Goal: Information Seeking & Learning: Check status

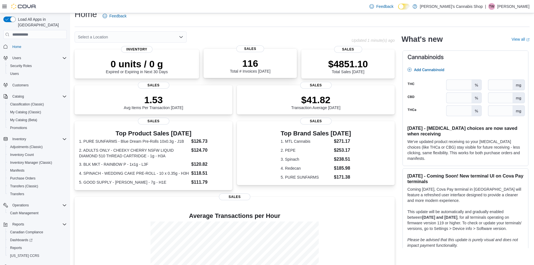
scroll to position [3, 0]
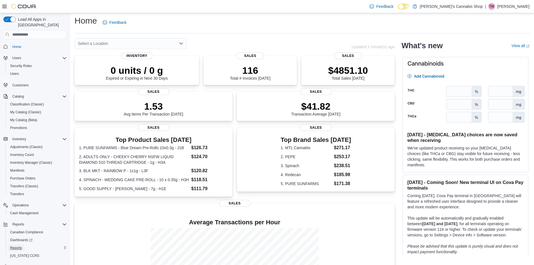
click at [18, 246] on span "Reports" at bounding box center [16, 248] width 12 height 4
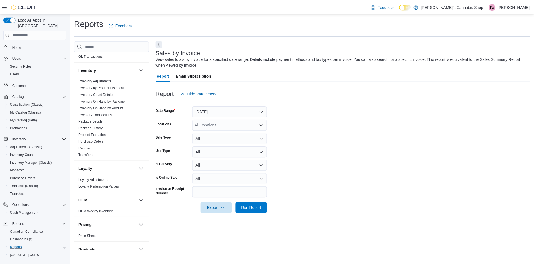
scroll to position [337, 0]
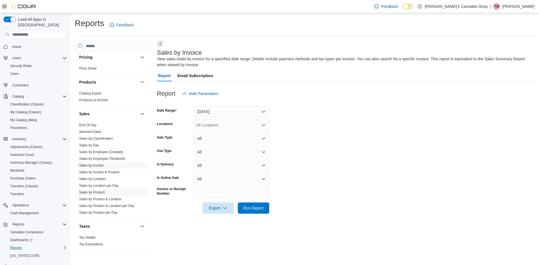
click at [100, 192] on link "Sales by Product" at bounding box center [92, 192] width 26 height 4
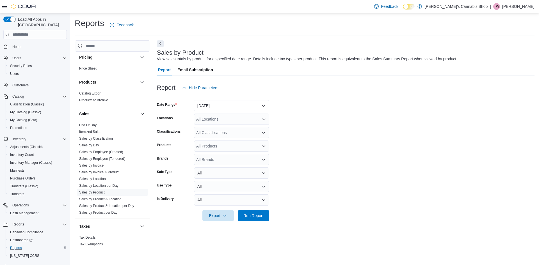
click at [208, 105] on button "Yesterday" at bounding box center [231, 105] width 75 height 11
click at [207, 130] on span "Today" at bounding box center [235, 128] width 64 height 7
click at [209, 130] on div "All Classifications" at bounding box center [231, 132] width 75 height 11
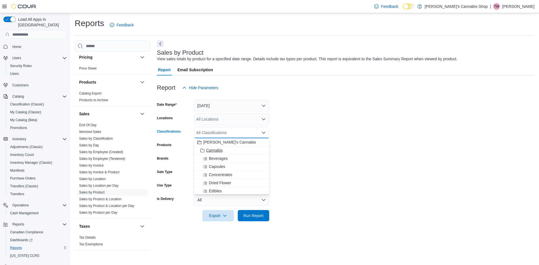
click at [212, 150] on span "Cannabis" at bounding box center [214, 151] width 17 height 6
click at [261, 217] on span "Run Report" at bounding box center [253, 216] width 20 height 6
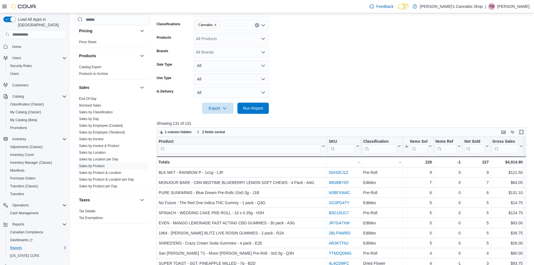
scroll to position [186, 0]
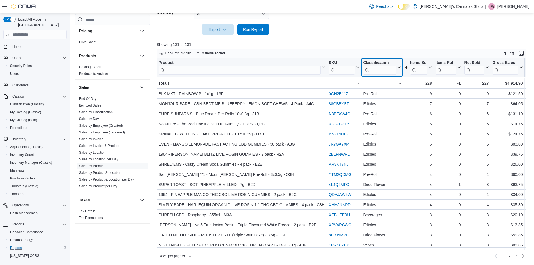
click at [373, 67] on input "search" at bounding box center [379, 70] width 33 height 9
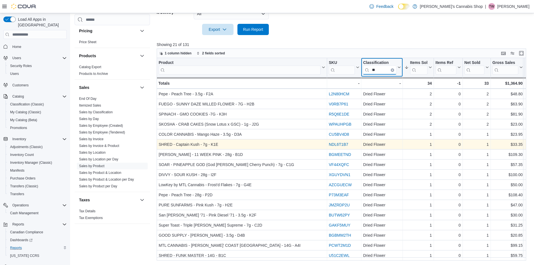
scroll to position [0, 0]
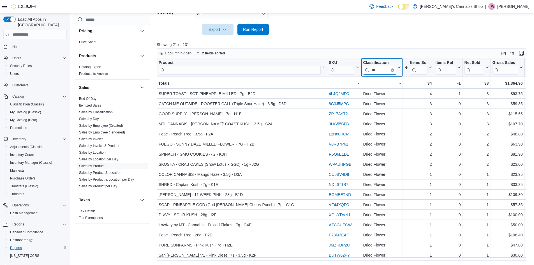
click at [378, 71] on input "**" at bounding box center [379, 70] width 33 height 9
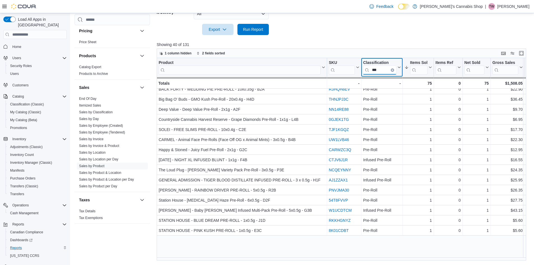
scroll to position [66, 0]
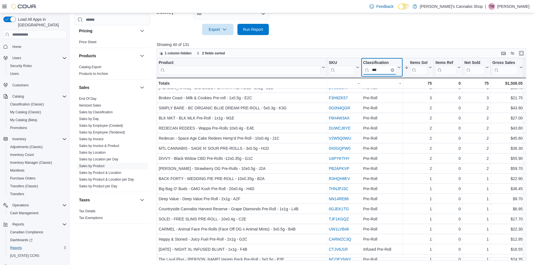
click at [380, 69] on input "***" at bounding box center [379, 70] width 33 height 9
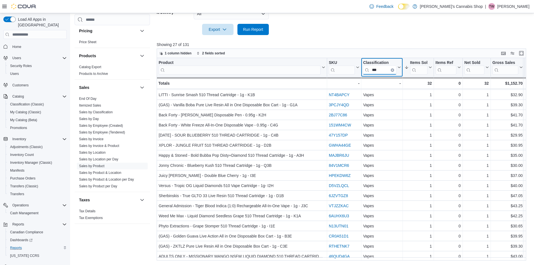
scroll to position [0, 0]
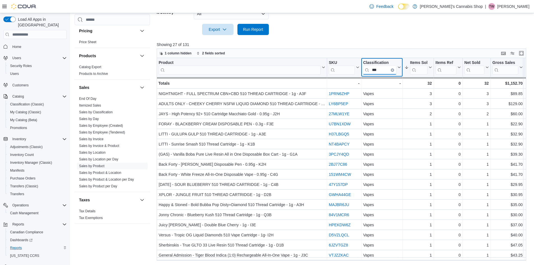
click at [383, 69] on input "***" at bounding box center [379, 70] width 33 height 9
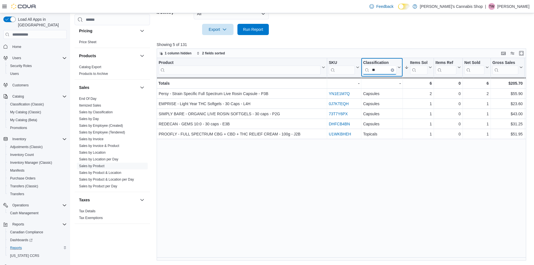
type input "*"
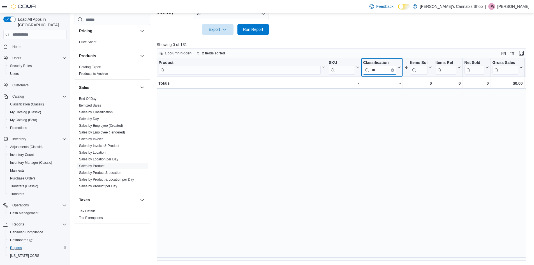
type input "*"
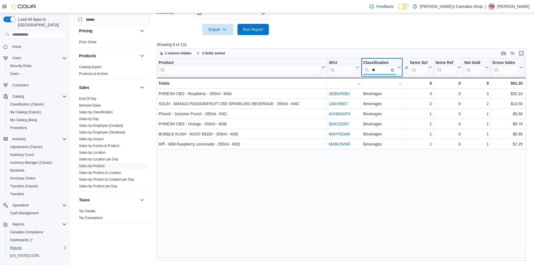
type input "*"
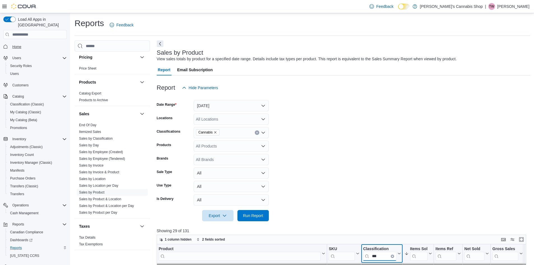
type input "***"
click at [12, 43] on link "Home" at bounding box center [16, 46] width 13 height 7
